Goal: Task Accomplishment & Management: Use online tool/utility

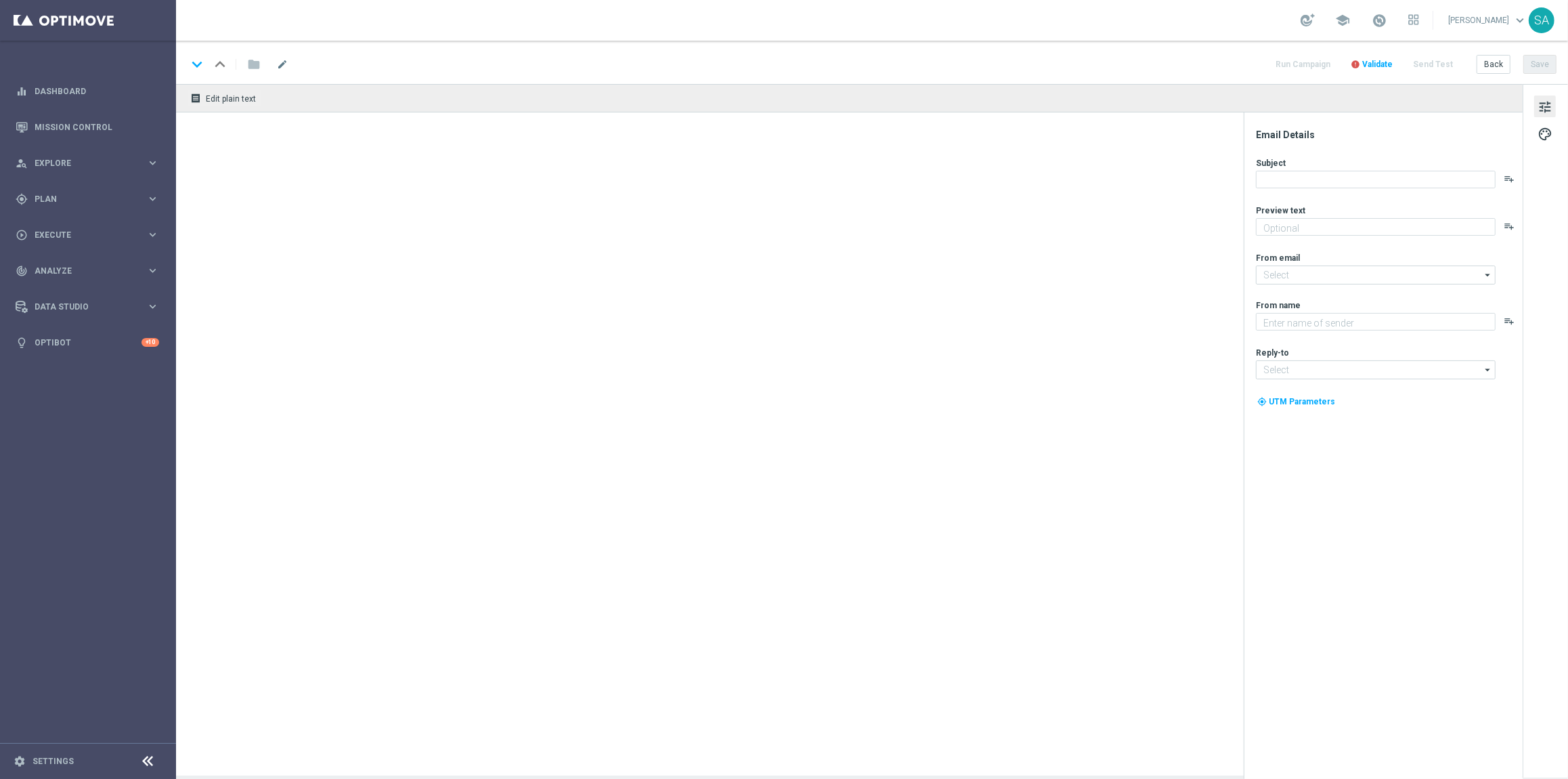
type textarea "Extra-Gewinnchancen zum Sparpreis."
type textarea "Lottoland"
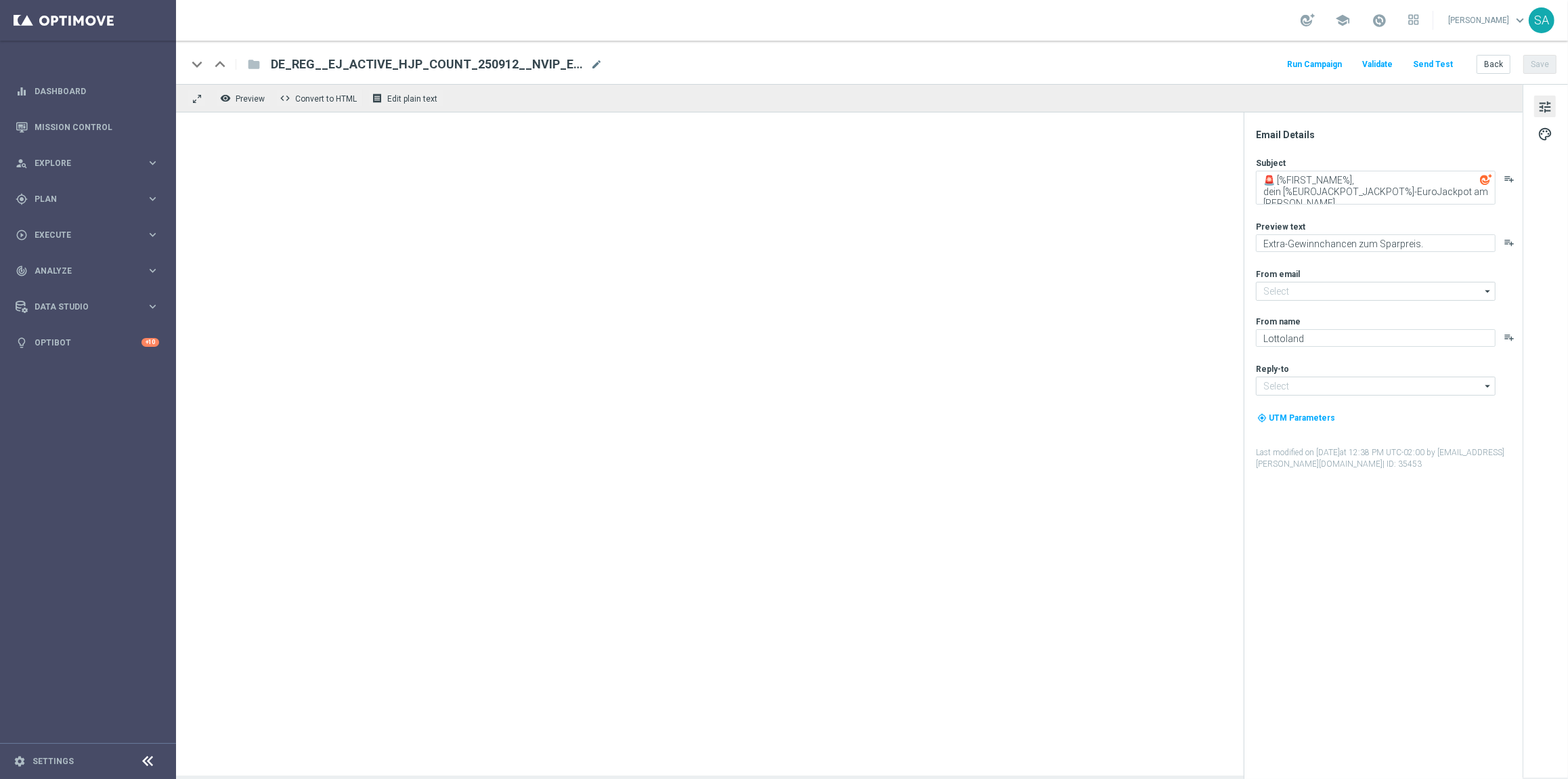
type input "[EMAIL_ADDRESS][DOMAIN_NAME]"
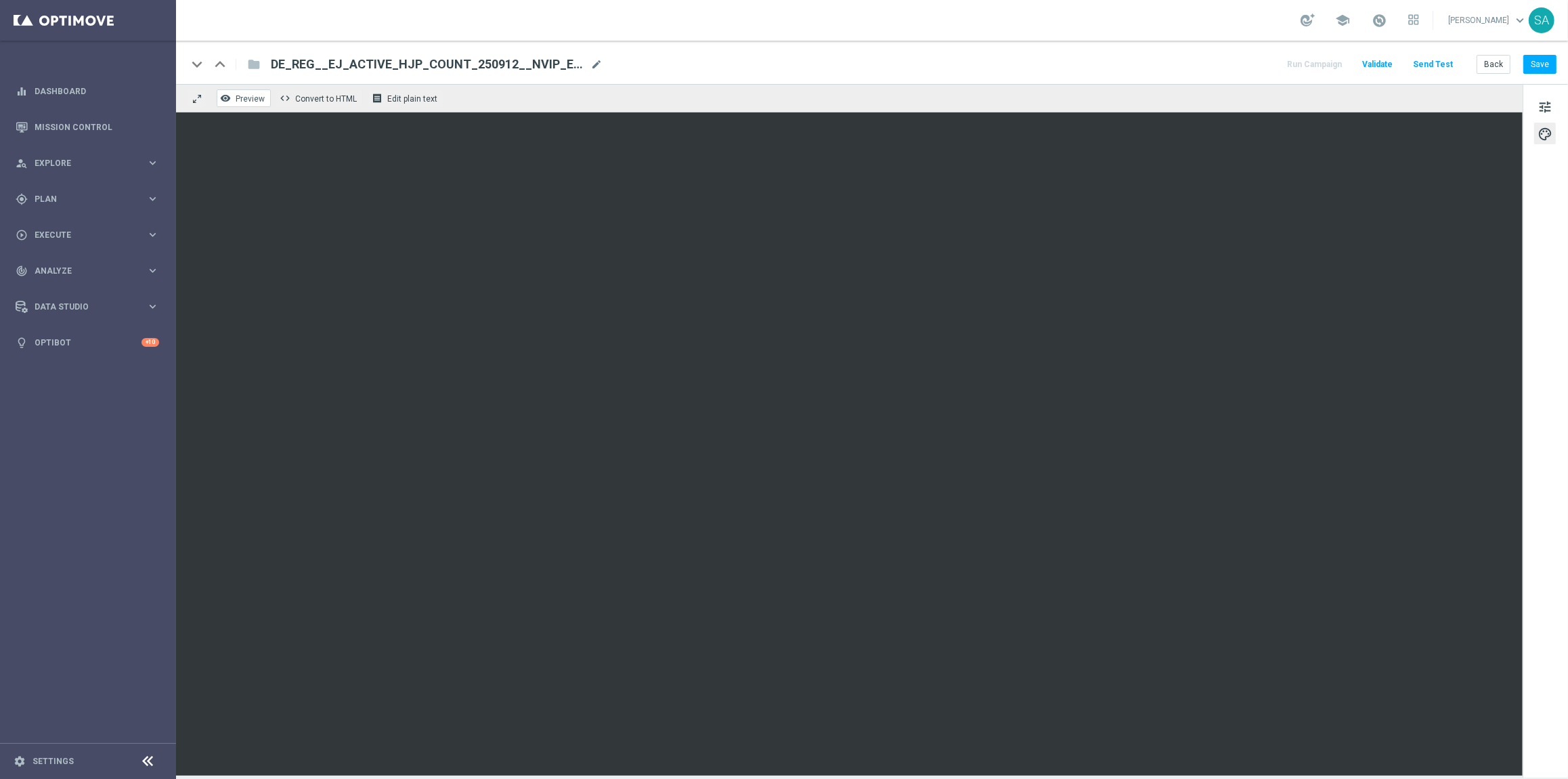
click at [247, 102] on span "Preview" at bounding box center [249, 99] width 29 height 9
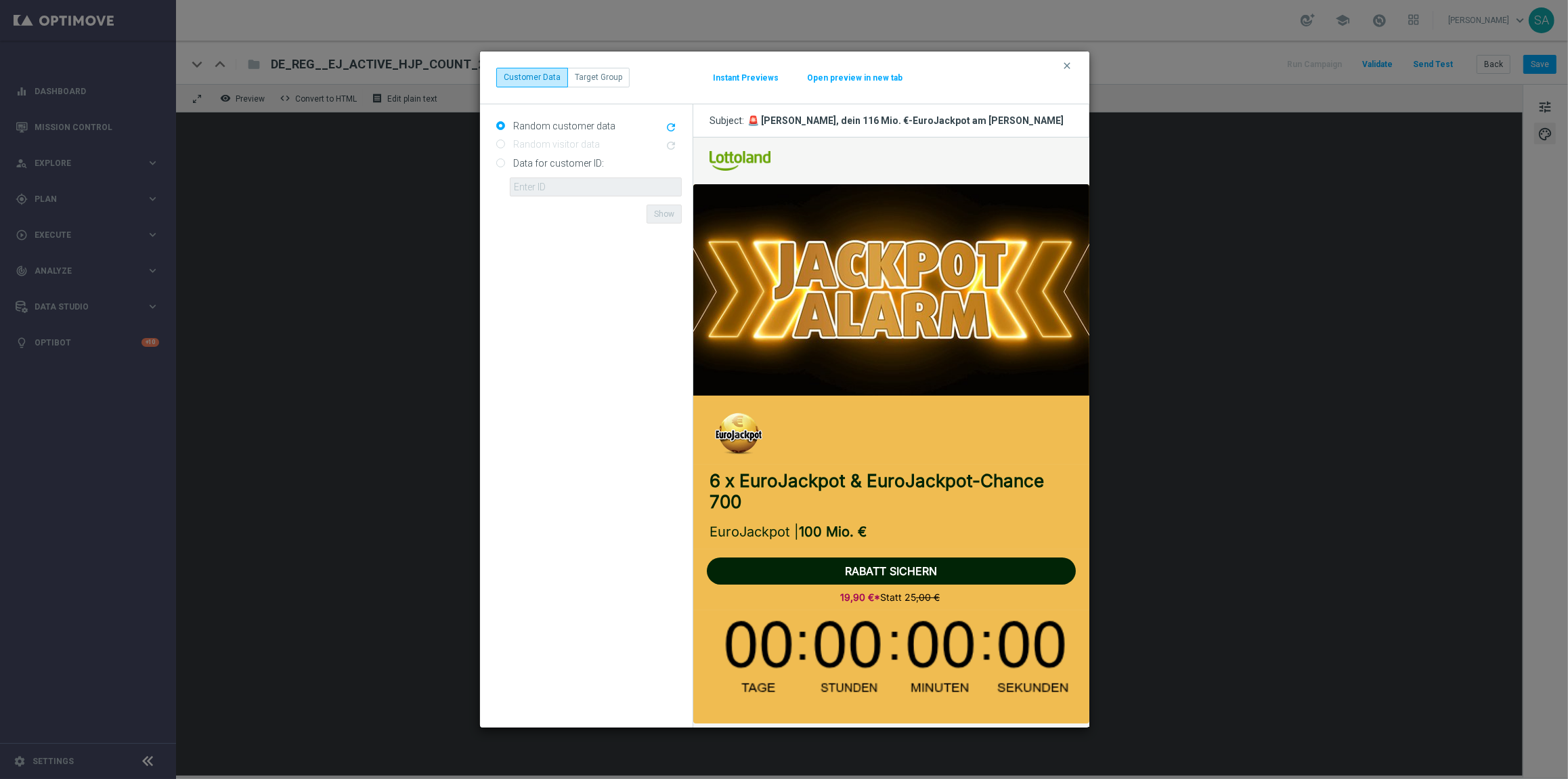
click at [764, 80] on button "Instant Previews" at bounding box center [746, 78] width 67 height 11
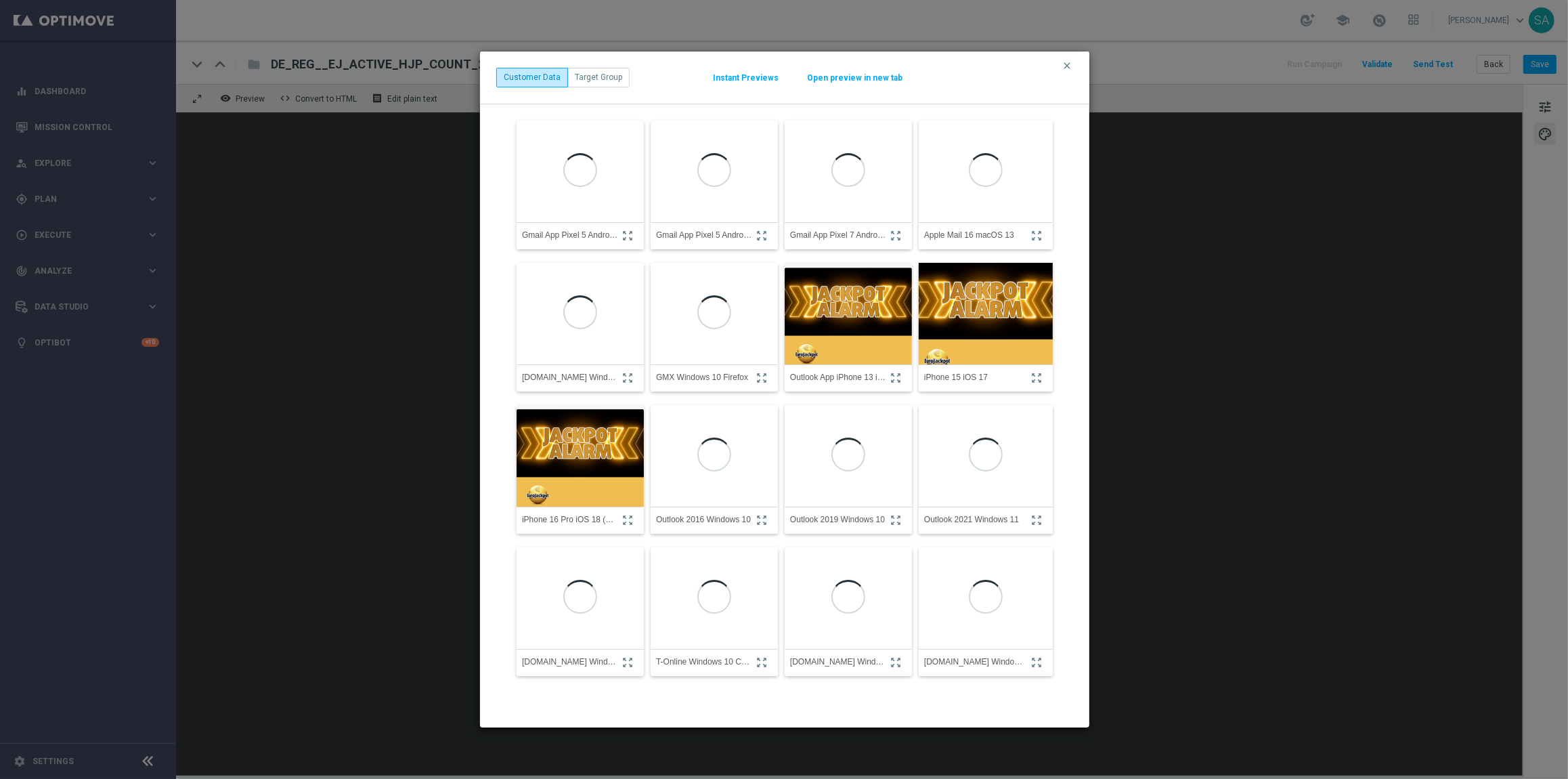
click at [991, 339] on img at bounding box center [986, 313] width 148 height 158
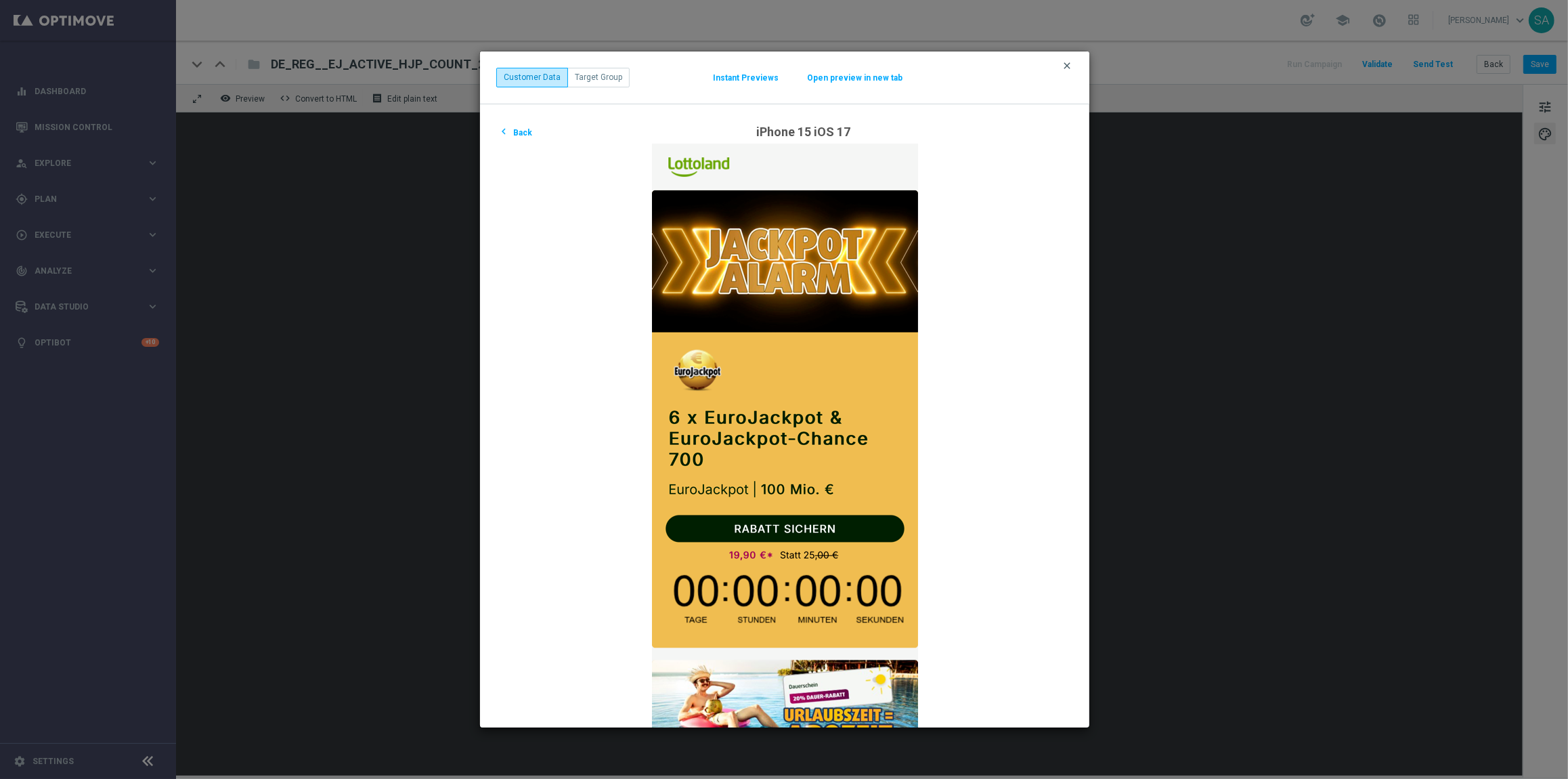
click at [1070, 63] on icon "clear" at bounding box center [1067, 66] width 11 height 11
